Goal: Task Accomplishment & Management: Manage account settings

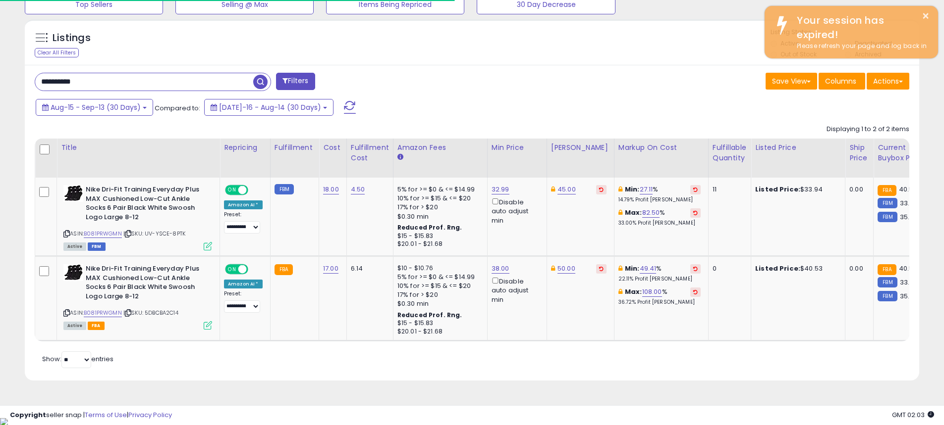
scroll to position [203, 519]
